Goal: Task Accomplishment & Management: Use online tool/utility

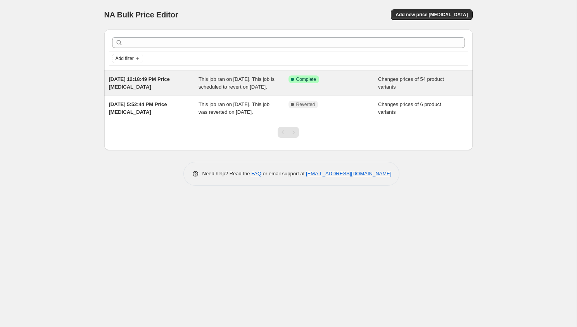
click at [241, 90] on span "This job ran on [DATE]. This job is scheduled to revert on [DATE]." at bounding box center [236, 83] width 76 height 14
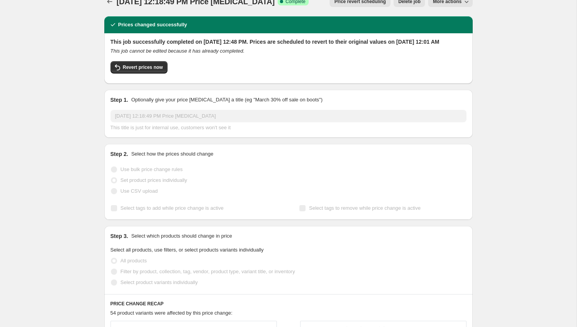
scroll to position [14, 0]
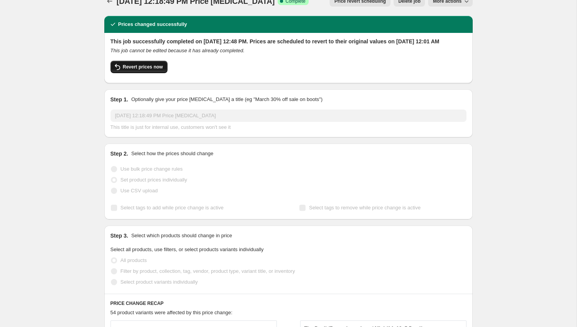
click at [156, 70] on span "Revert prices now" at bounding box center [143, 67] width 40 height 6
checkbox input "false"
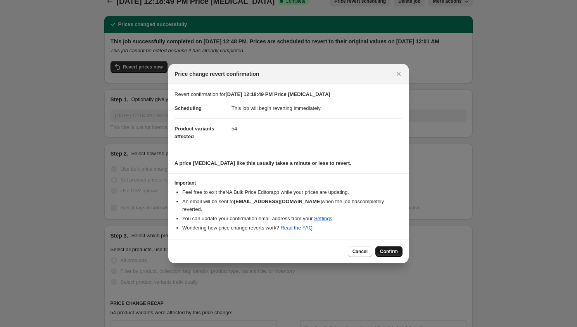
click at [386, 249] on span "Confirm" at bounding box center [389, 252] width 18 height 6
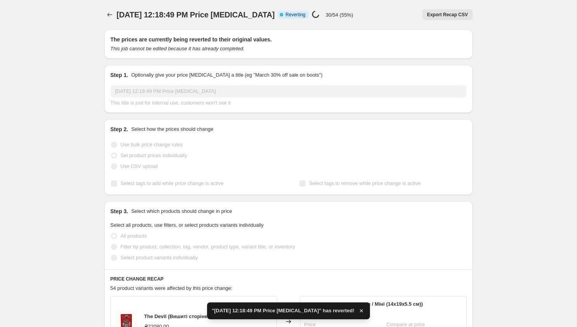
checkbox input "true"
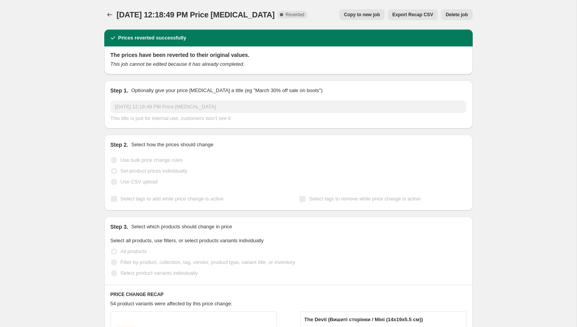
click at [457, 17] on span "Delete job" at bounding box center [456, 15] width 22 height 6
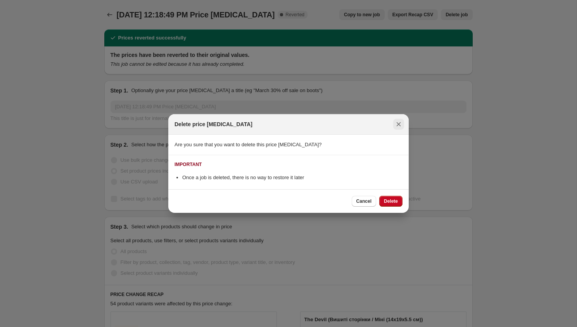
click at [402, 124] on button "Close" at bounding box center [398, 124] width 11 height 11
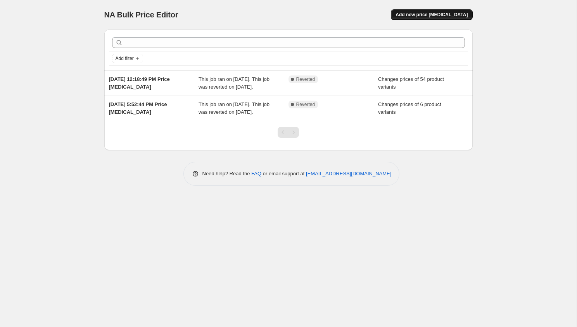
click at [414, 17] on span "Add new price [MEDICAL_DATA]" at bounding box center [431, 15] width 72 height 6
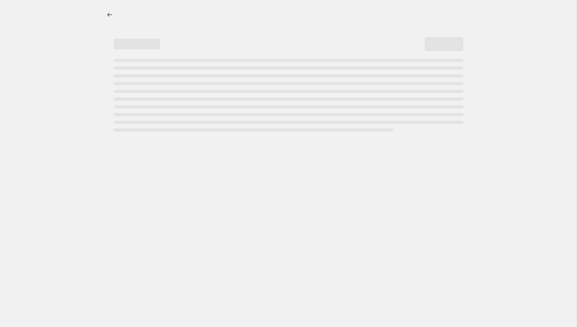
select select "percentage"
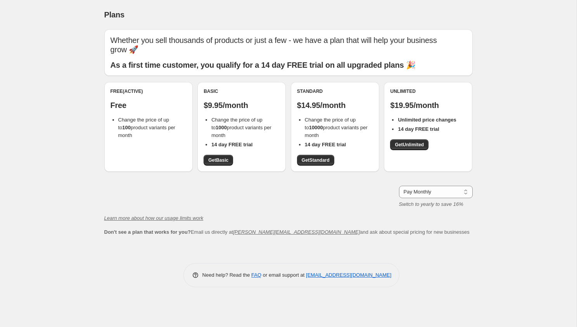
click at [97, 183] on div "Plans. This page is ready Plans Whether you sell thousands of products or just …" at bounding box center [288, 149] width 387 height 299
click at [132, 159] on div "Free (Active) Free Change the price of up to 100 product variants per month" at bounding box center [148, 127] width 88 height 90
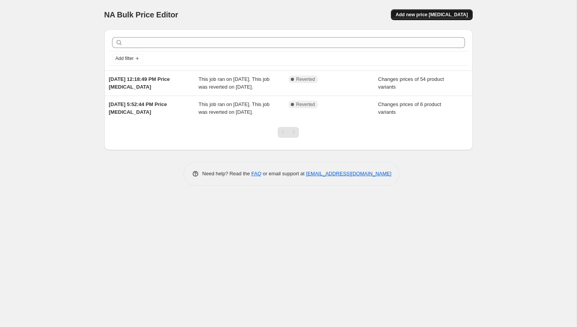
click at [427, 13] on span "Add new price [MEDICAL_DATA]" at bounding box center [431, 15] width 72 height 6
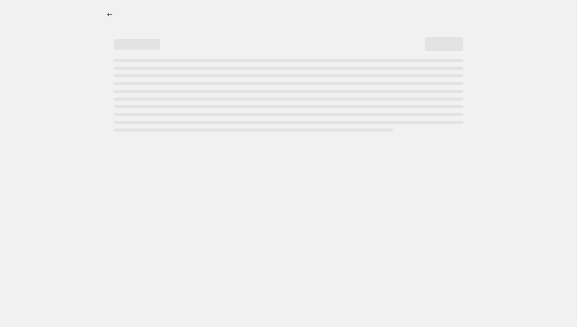
select select "percentage"
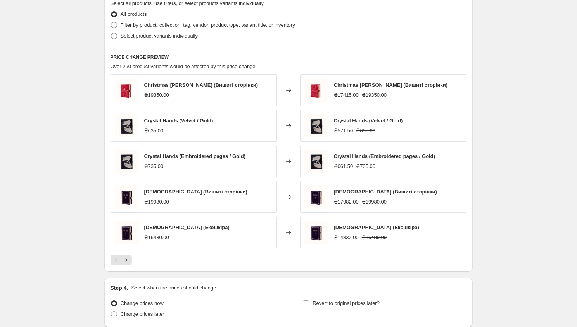
scroll to position [383, 0]
